Goal: Task Accomplishment & Management: Use online tool/utility

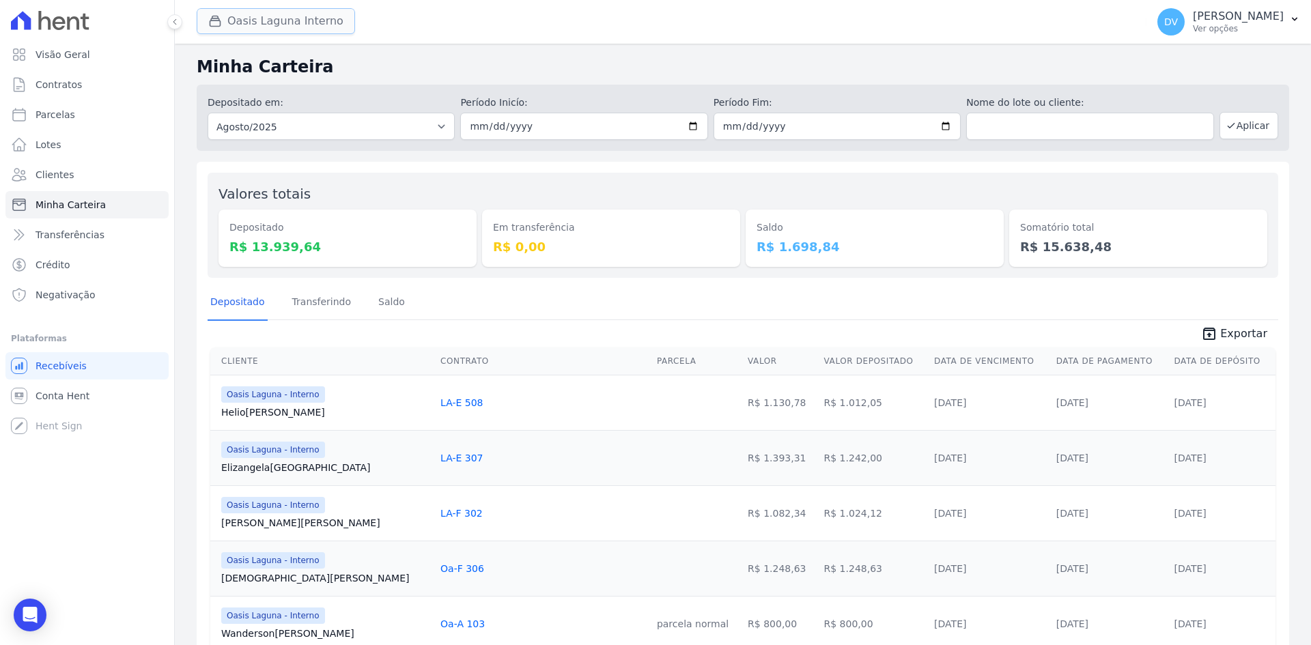
click at [253, 18] on button "Oasis Laguna Interno" at bounding box center [276, 21] width 158 height 26
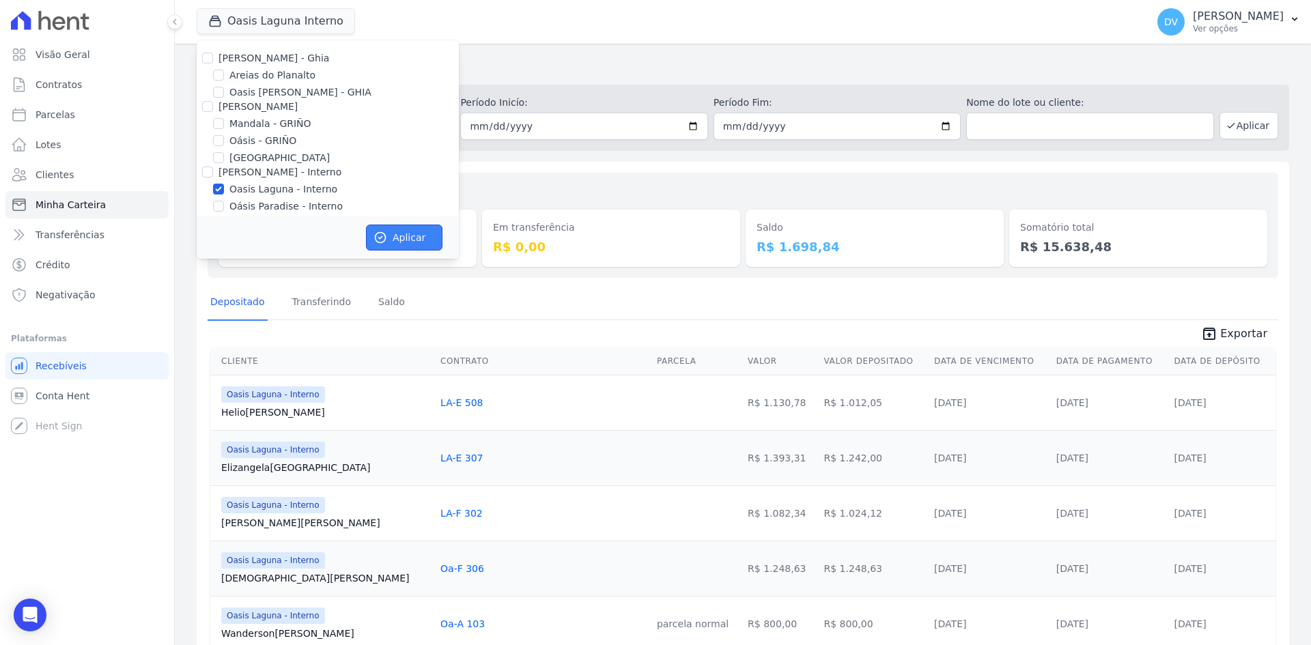
click at [395, 229] on button "Aplicar" at bounding box center [404, 238] width 77 height 26
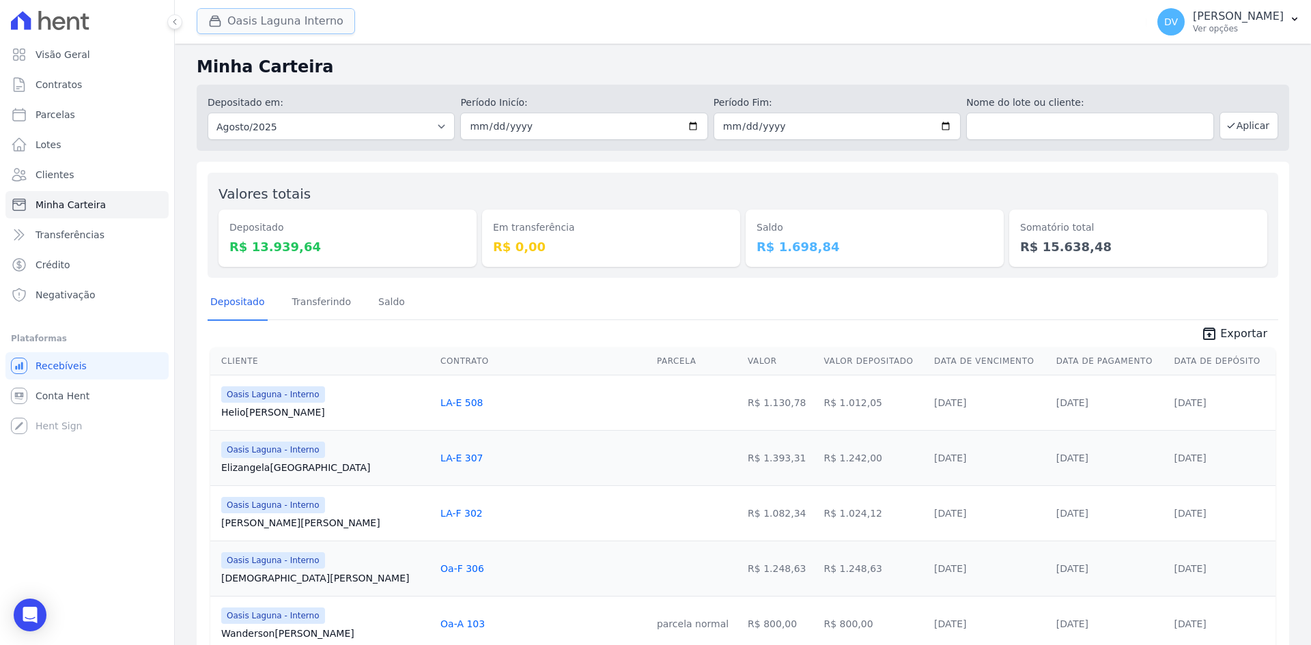
click at [250, 15] on button "Oasis Laguna Interno" at bounding box center [276, 21] width 158 height 26
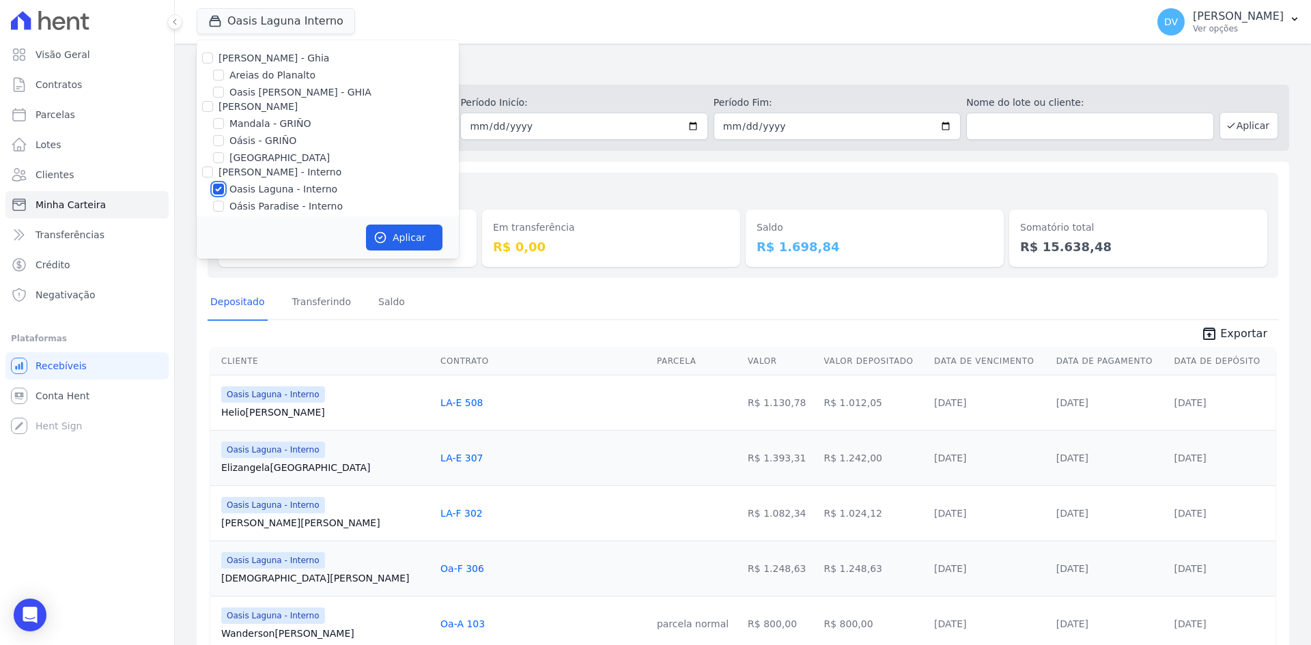
click at [221, 190] on input "Oasis Laguna - Interno" at bounding box center [218, 189] width 11 height 11
checkbox input "false"
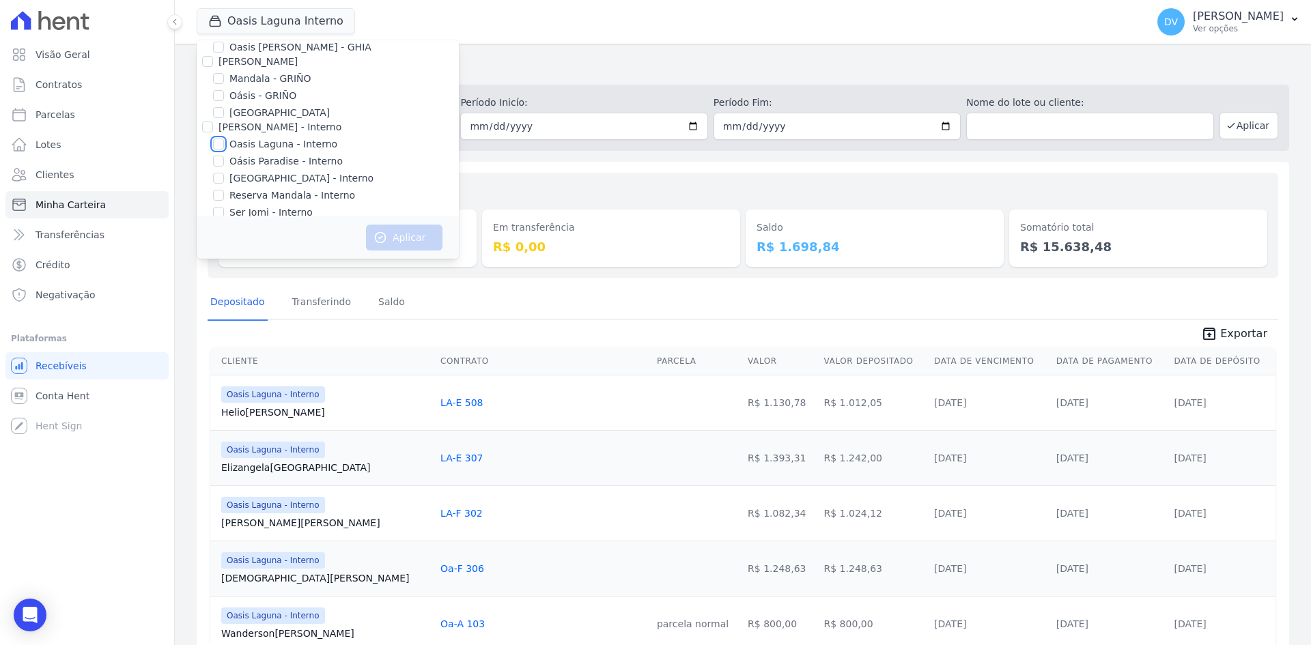
scroll to position [68, 0]
click at [218, 152] on input "[GEOGRAPHIC_DATA] - Interno" at bounding box center [218, 155] width 11 height 11
checkbox input "true"
click at [389, 231] on button "Aplicar" at bounding box center [404, 238] width 77 height 26
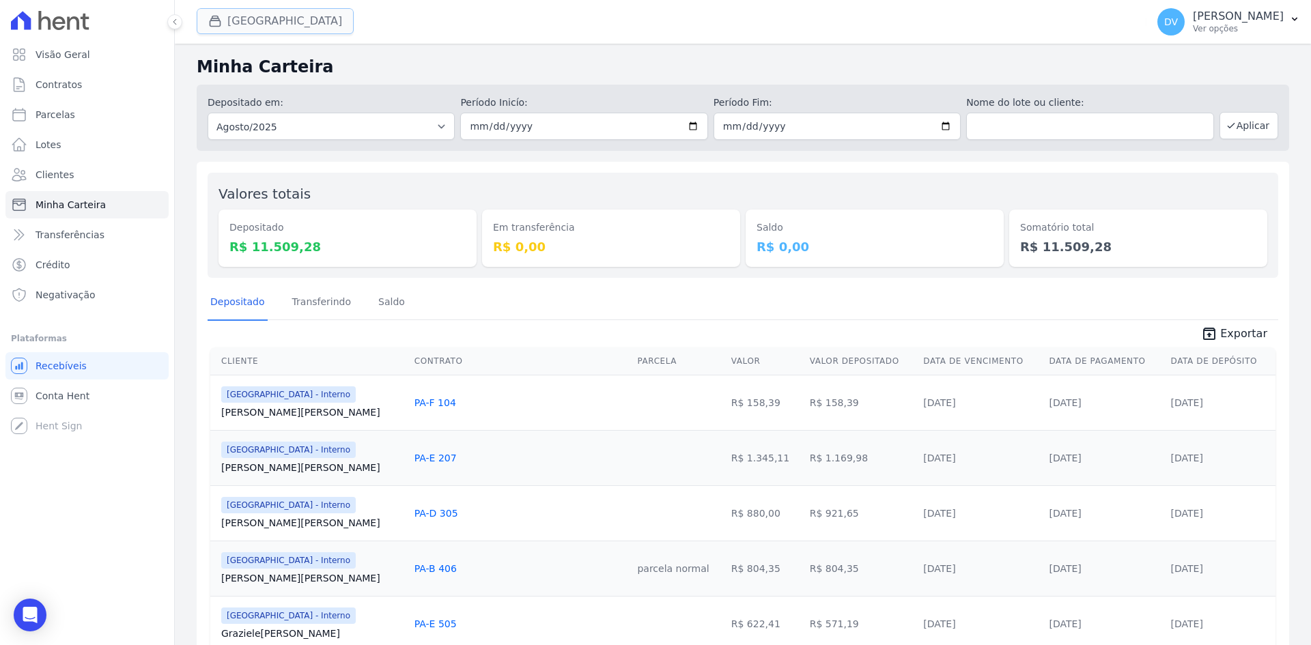
click at [236, 22] on button "[GEOGRAPHIC_DATA]" at bounding box center [275, 21] width 157 height 26
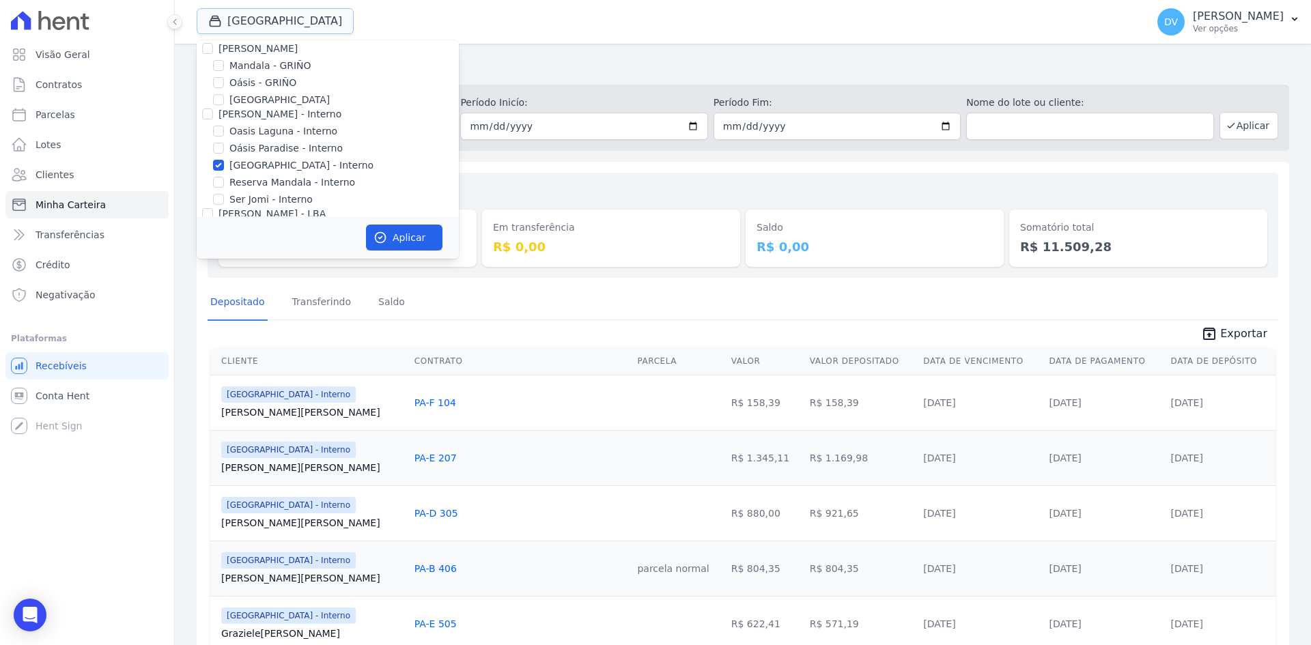
scroll to position [108, 0]
click at [218, 111] on input "[GEOGRAPHIC_DATA] - Interno" at bounding box center [218, 115] width 11 height 11
checkbox input "false"
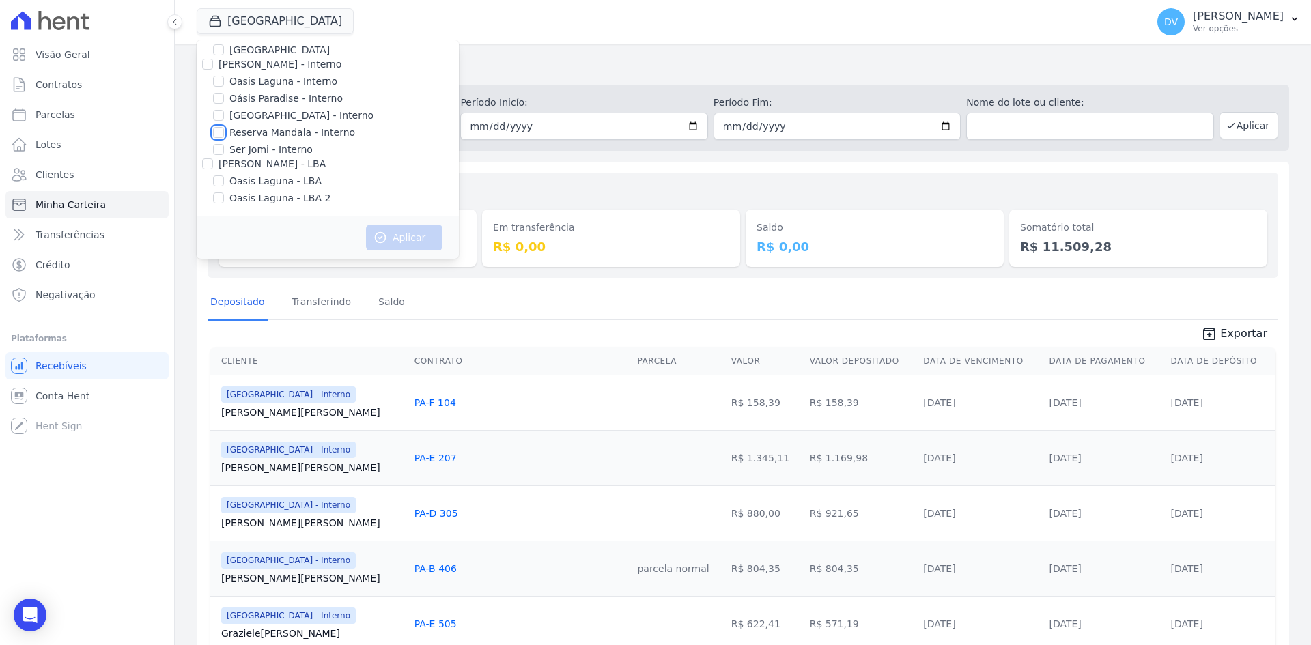
click at [215, 131] on input "Reserva Mandala - Interno" at bounding box center [218, 132] width 11 height 11
checkbox input "true"
click at [393, 242] on button "Aplicar" at bounding box center [404, 238] width 77 height 26
